Goal: Book appointment/travel/reservation

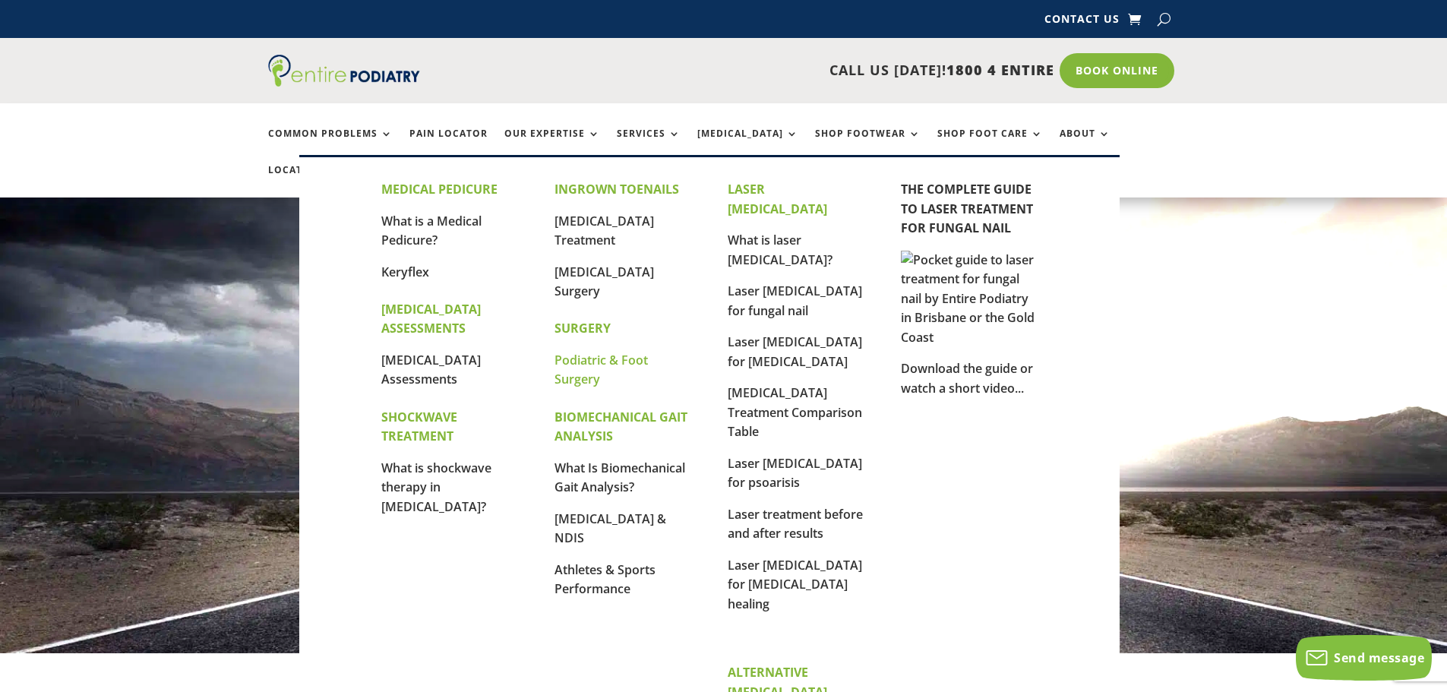
click at [574, 374] on link "Podiatric & Foot Surgery" at bounding box center [600, 370] width 93 height 36
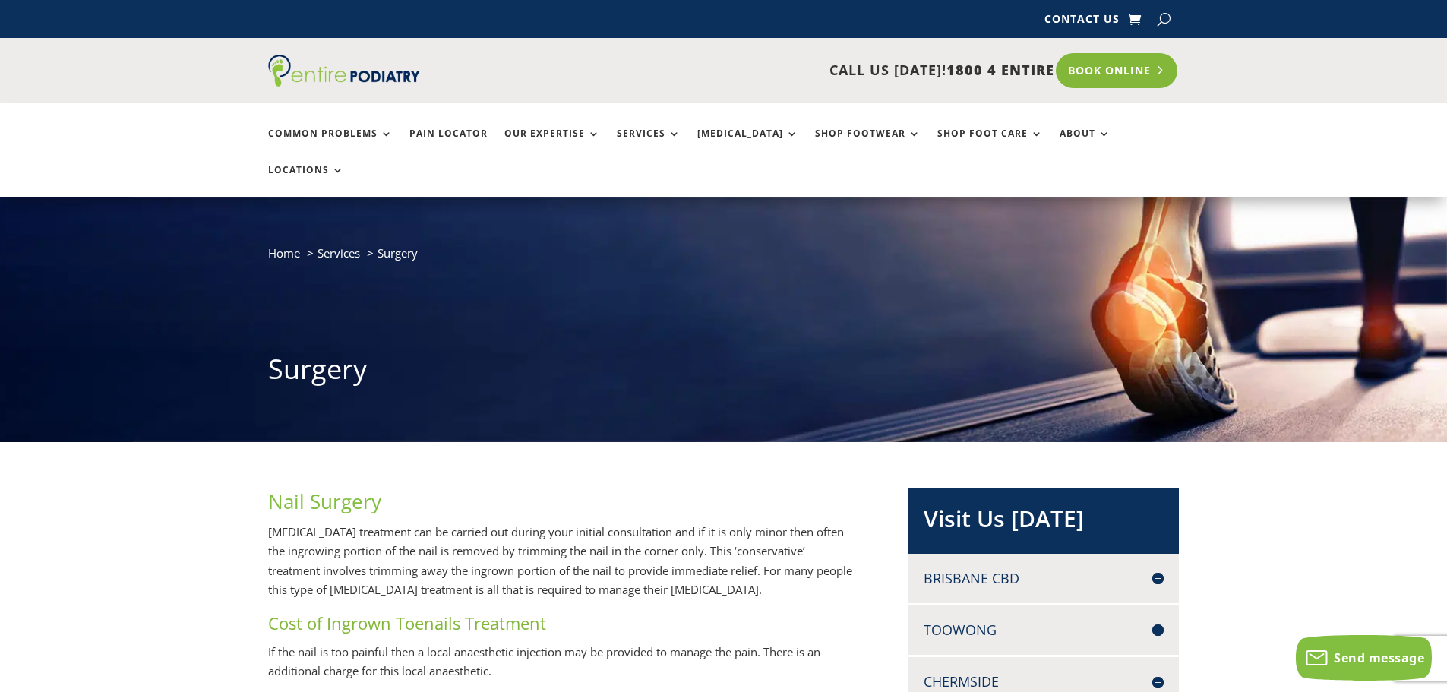
click at [1088, 63] on link "Book Online" at bounding box center [1117, 70] width 122 height 35
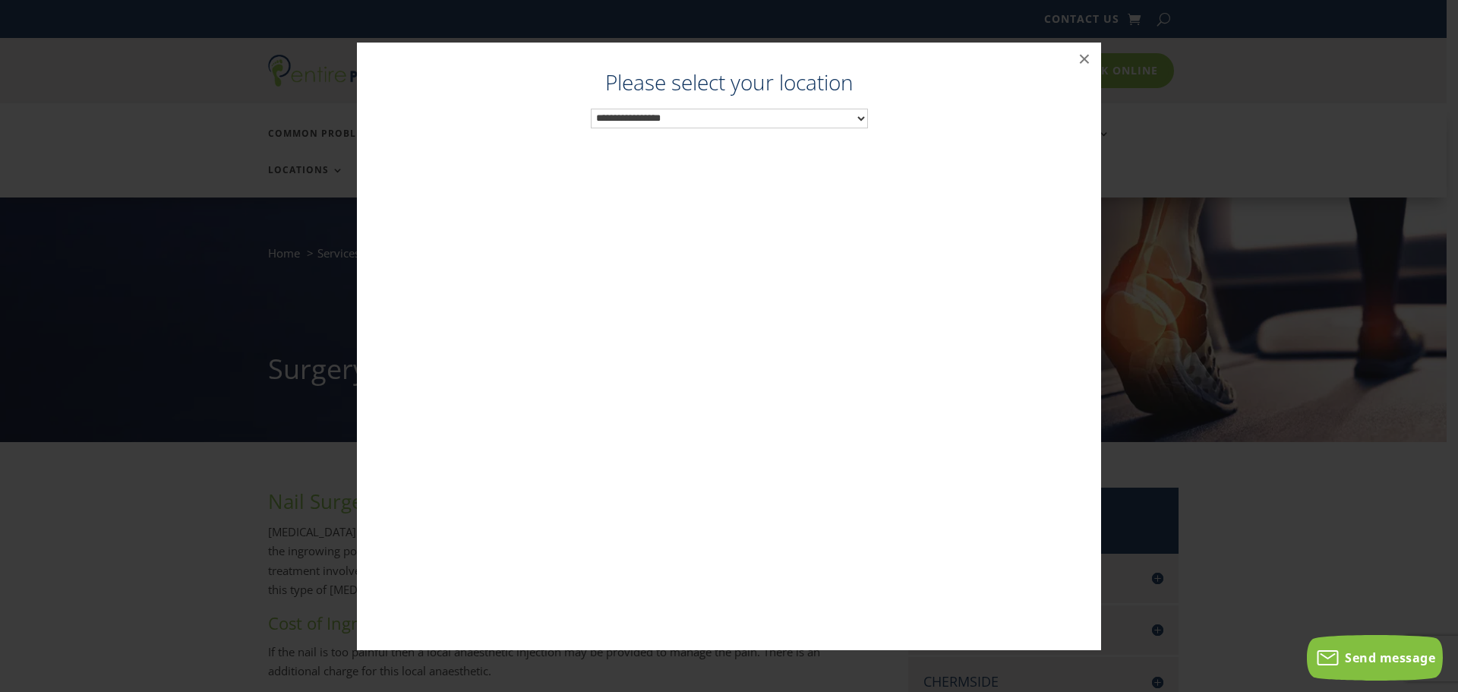
click at [810, 115] on select "**********" at bounding box center [729, 119] width 277 height 20
click at [1078, 60] on button "×" at bounding box center [1084, 59] width 33 height 33
